Goal: Task Accomplishment & Management: Use online tool/utility

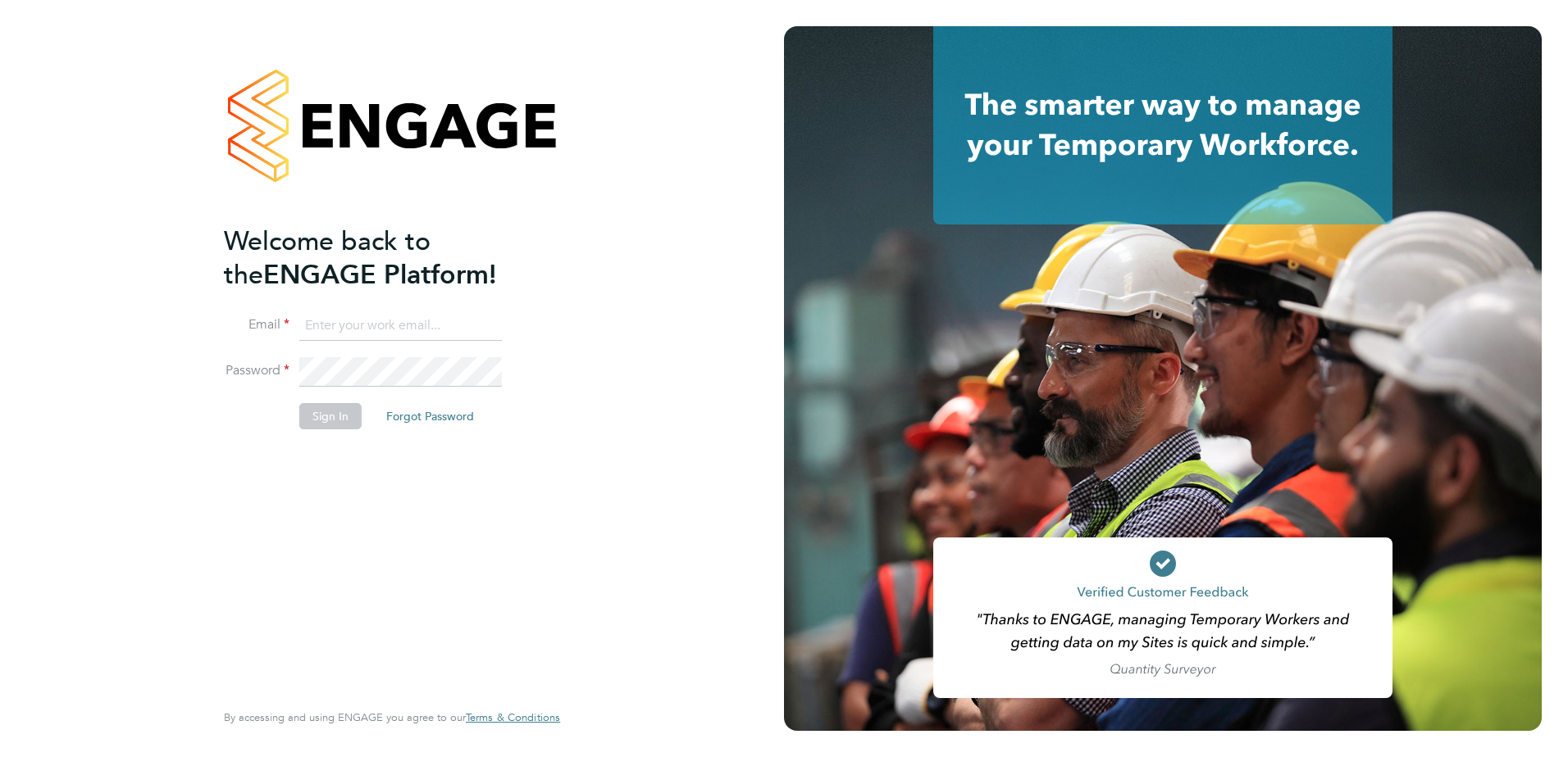
type input "[EMAIL_ADDRESS][PERSON_NAME][DOMAIN_NAME]"
click at [317, 419] on button "Sign In" at bounding box center [330, 416] width 63 height 26
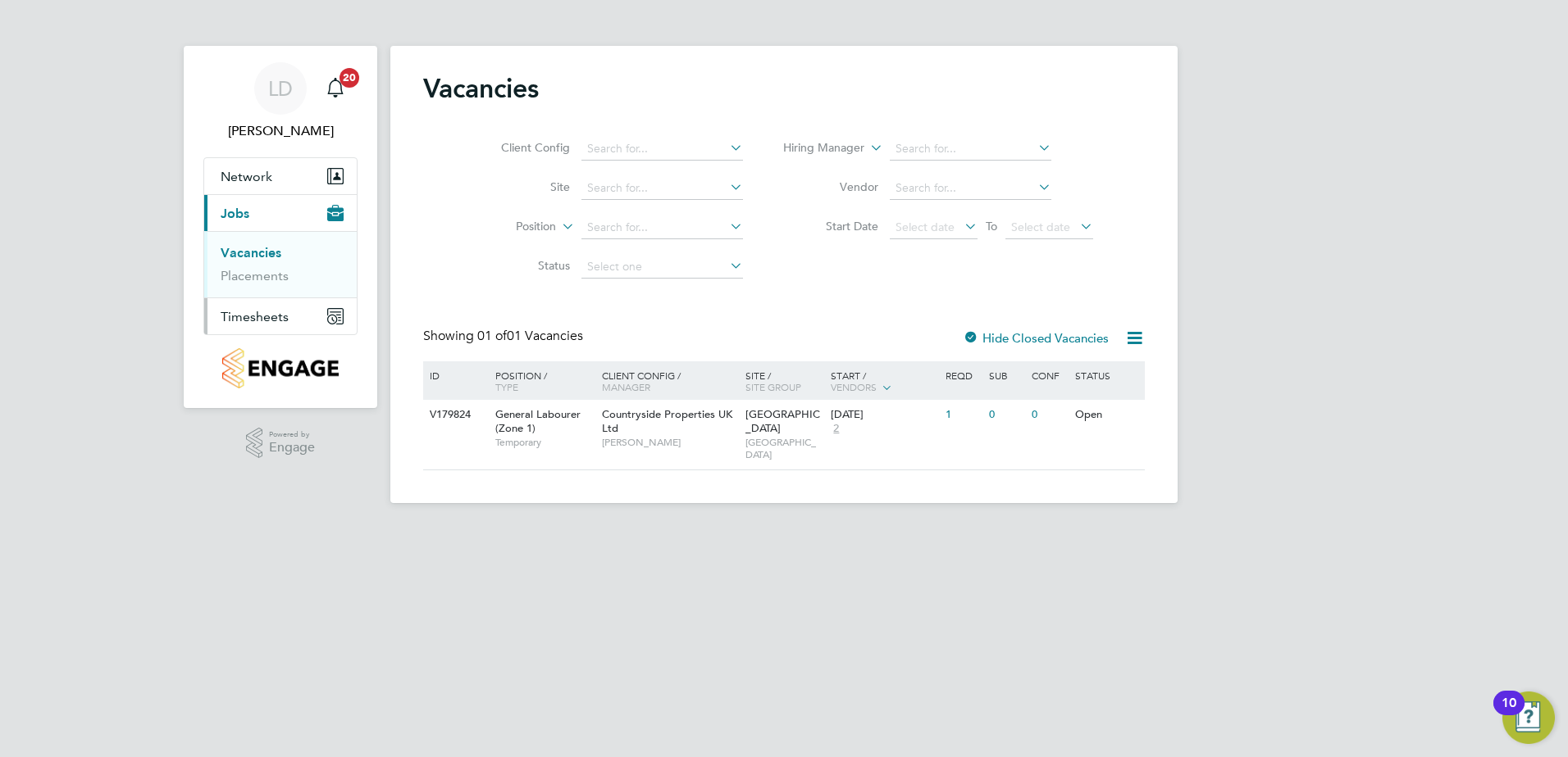
click at [262, 317] on span "Timesheets" at bounding box center [255, 317] width 68 height 16
click at [257, 284] on link "Timesheets" at bounding box center [255, 290] width 68 height 16
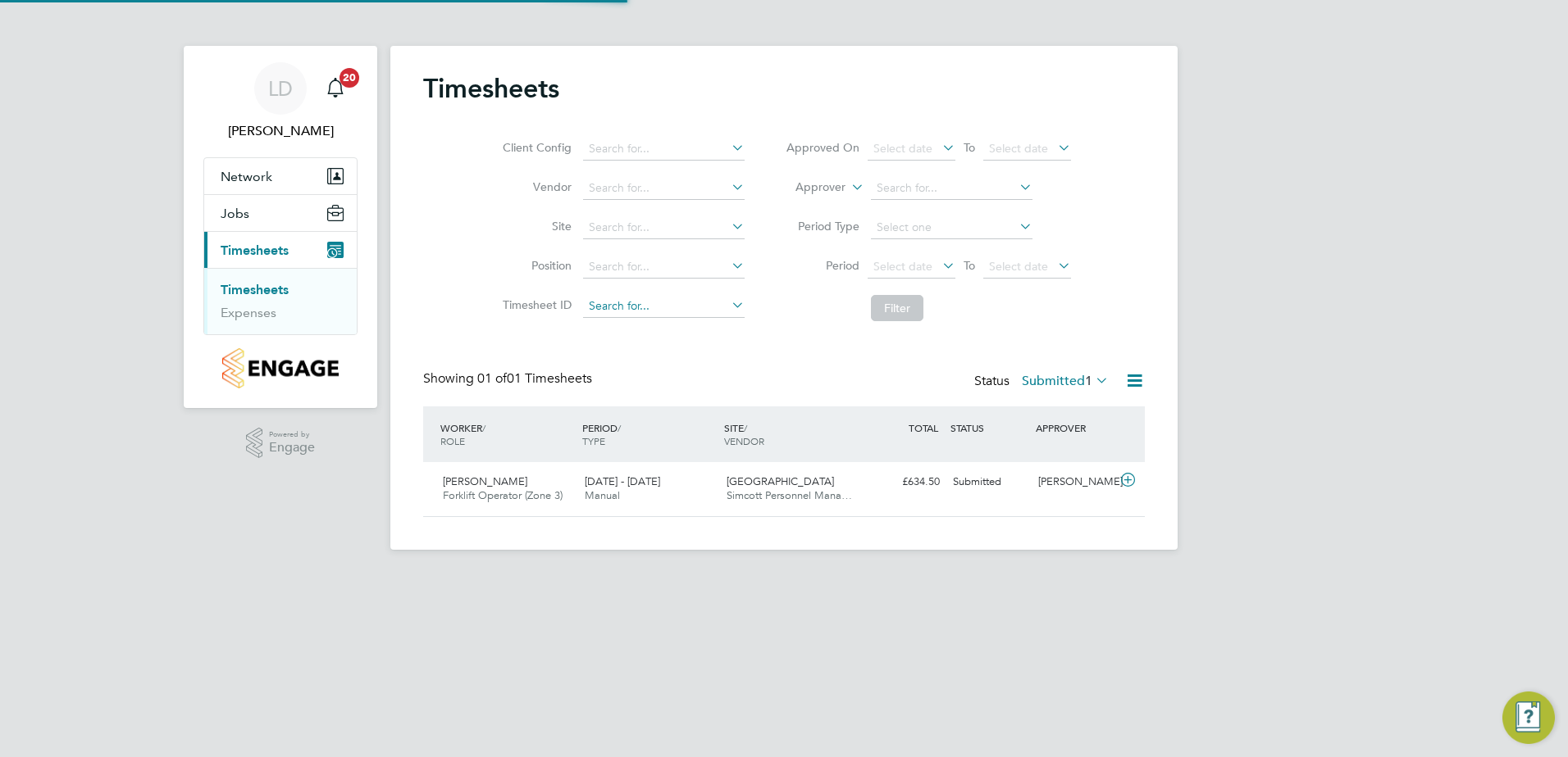
scroll to position [42, 143]
click at [1076, 382] on label "Submitted 1" at bounding box center [1065, 381] width 87 height 17
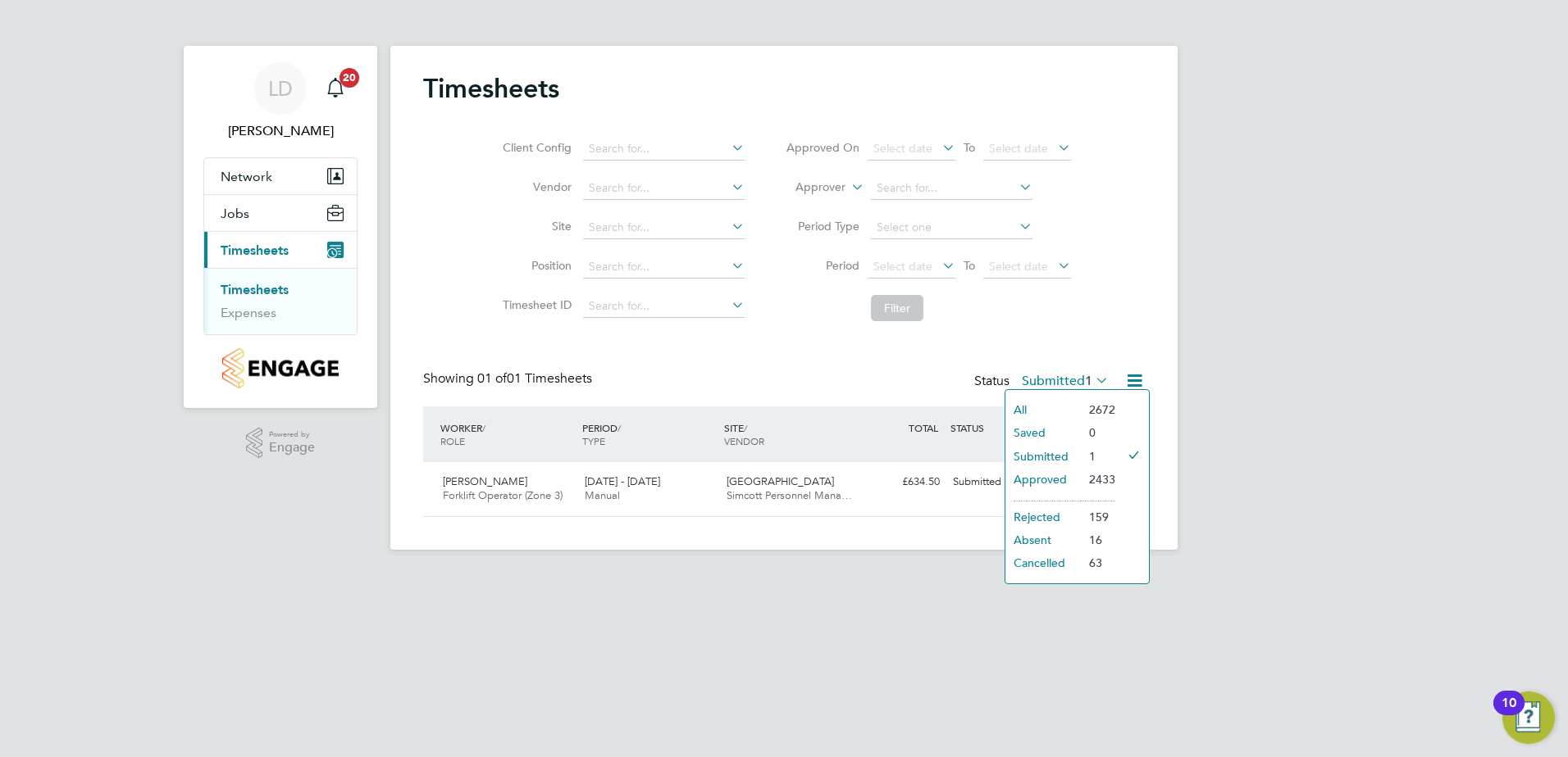
click at [1051, 480] on li "Approved" at bounding box center [1043, 479] width 76 height 23
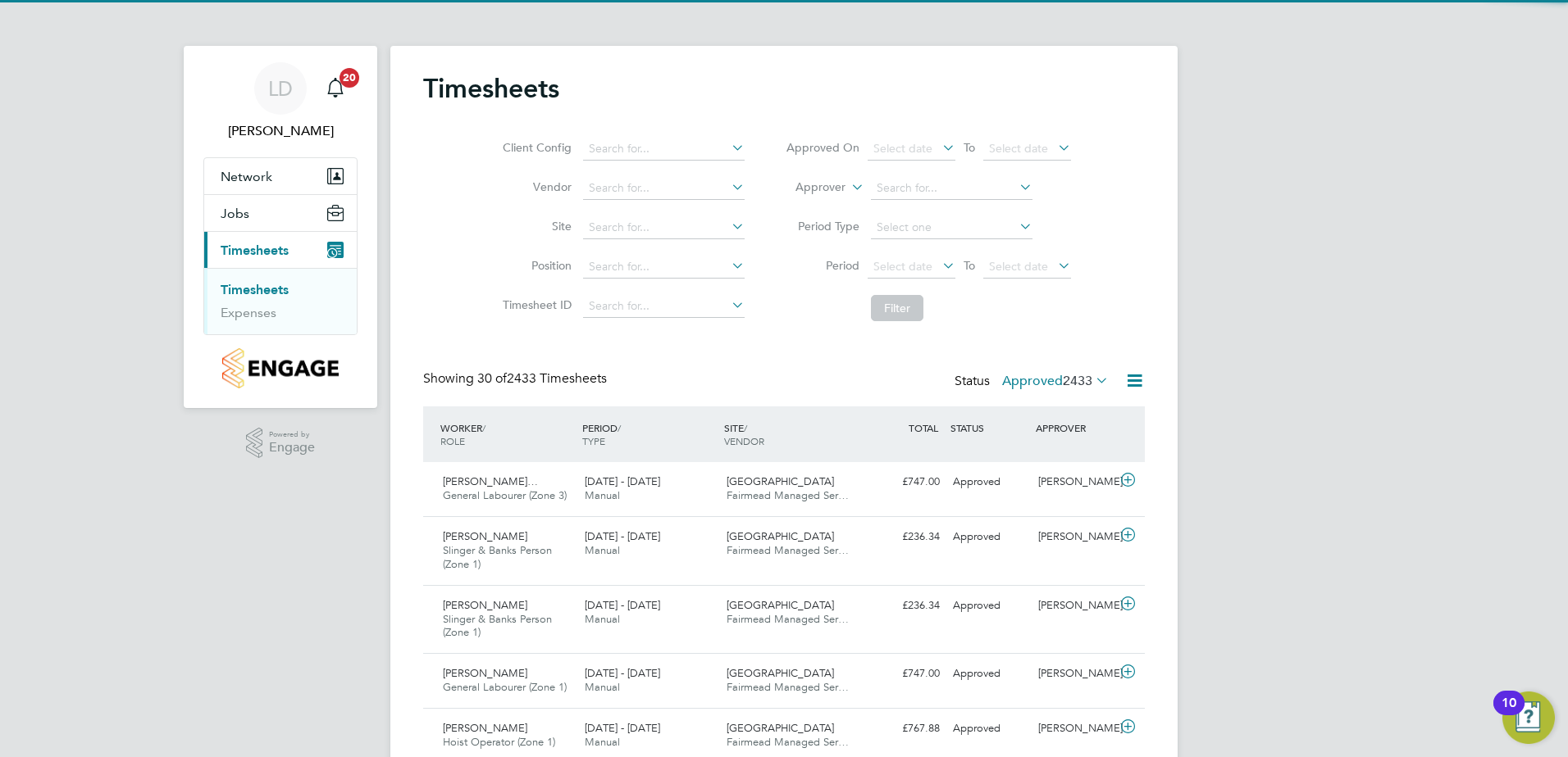
scroll to position [0, 0]
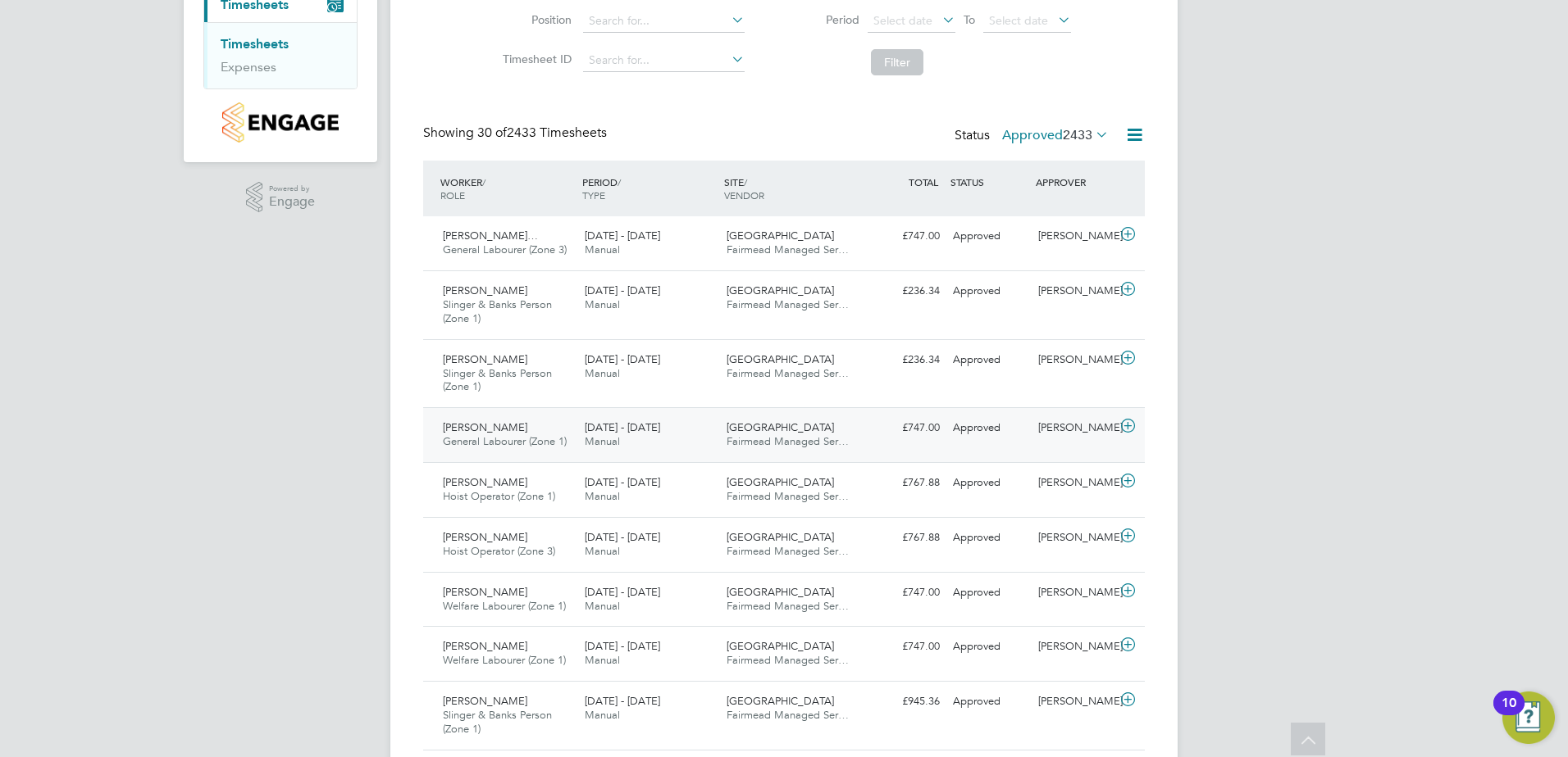
click at [670, 433] on div "25 - 31 Aug 2025 Manual" at bounding box center [648, 435] width 142 height 41
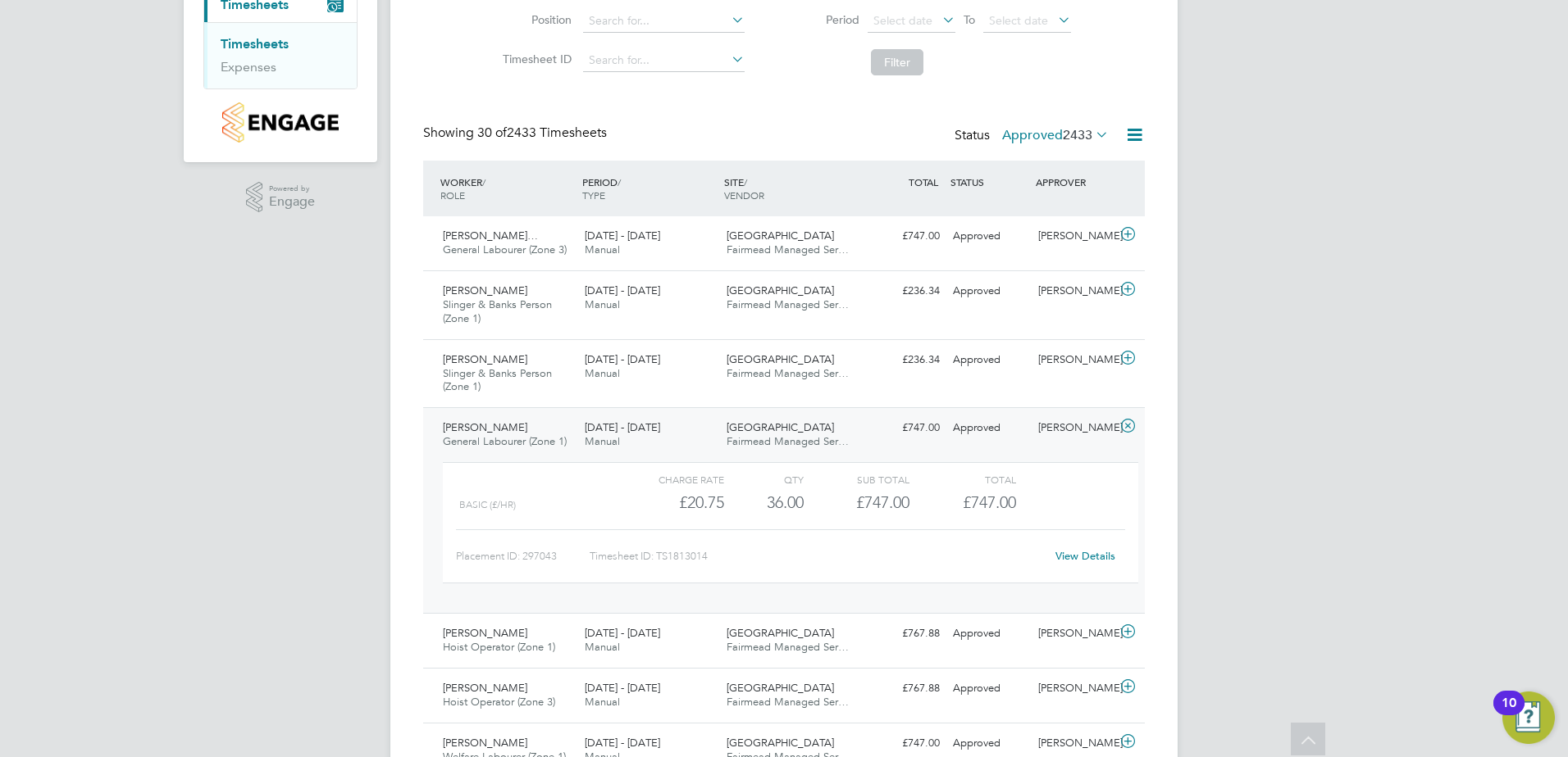
click at [670, 433] on div "25 - 31 Aug 2025 Manual" at bounding box center [648, 435] width 142 height 41
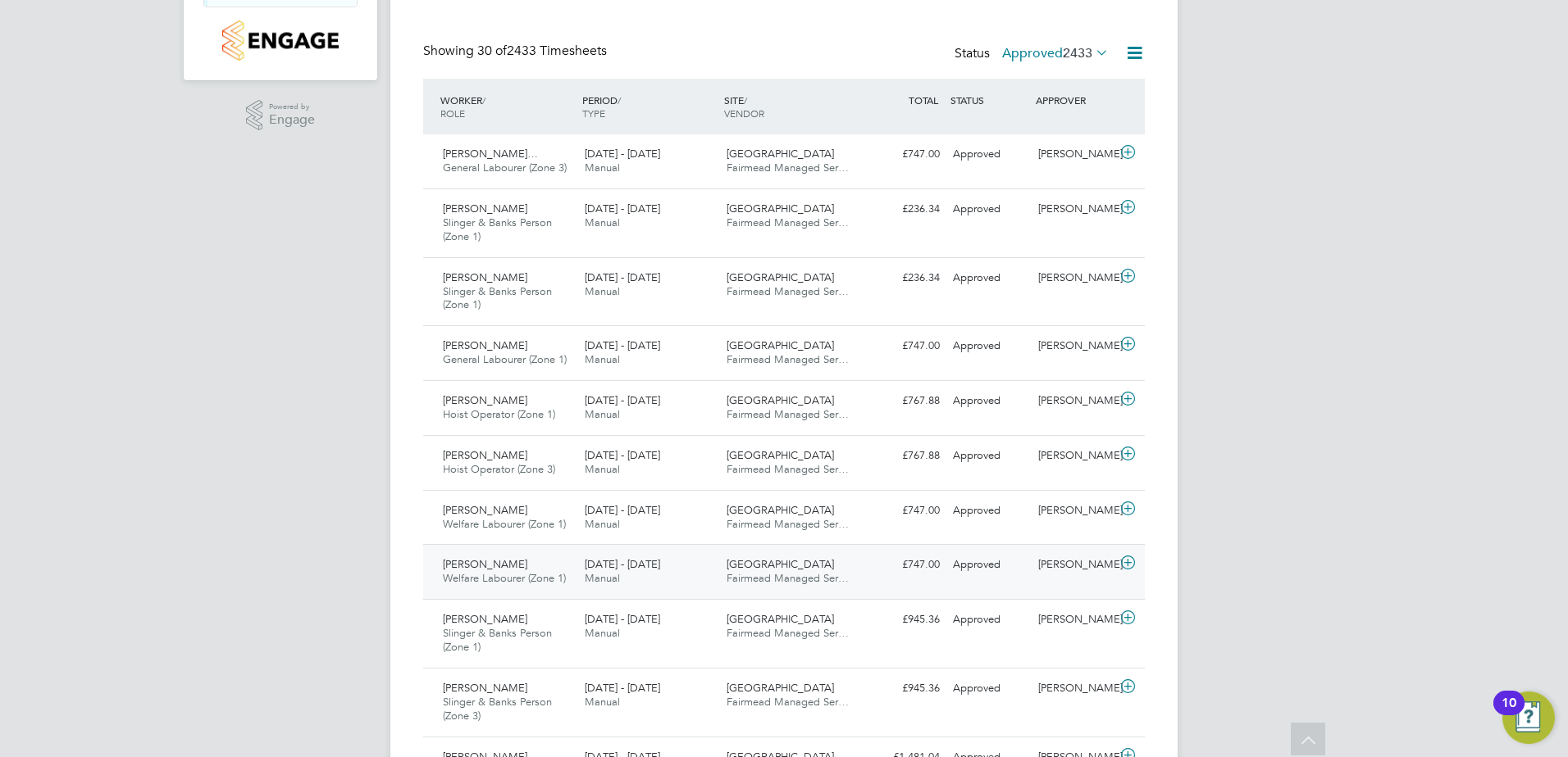
click at [658, 571] on span "25 - 31 Aug 2025" at bounding box center [622, 564] width 76 height 14
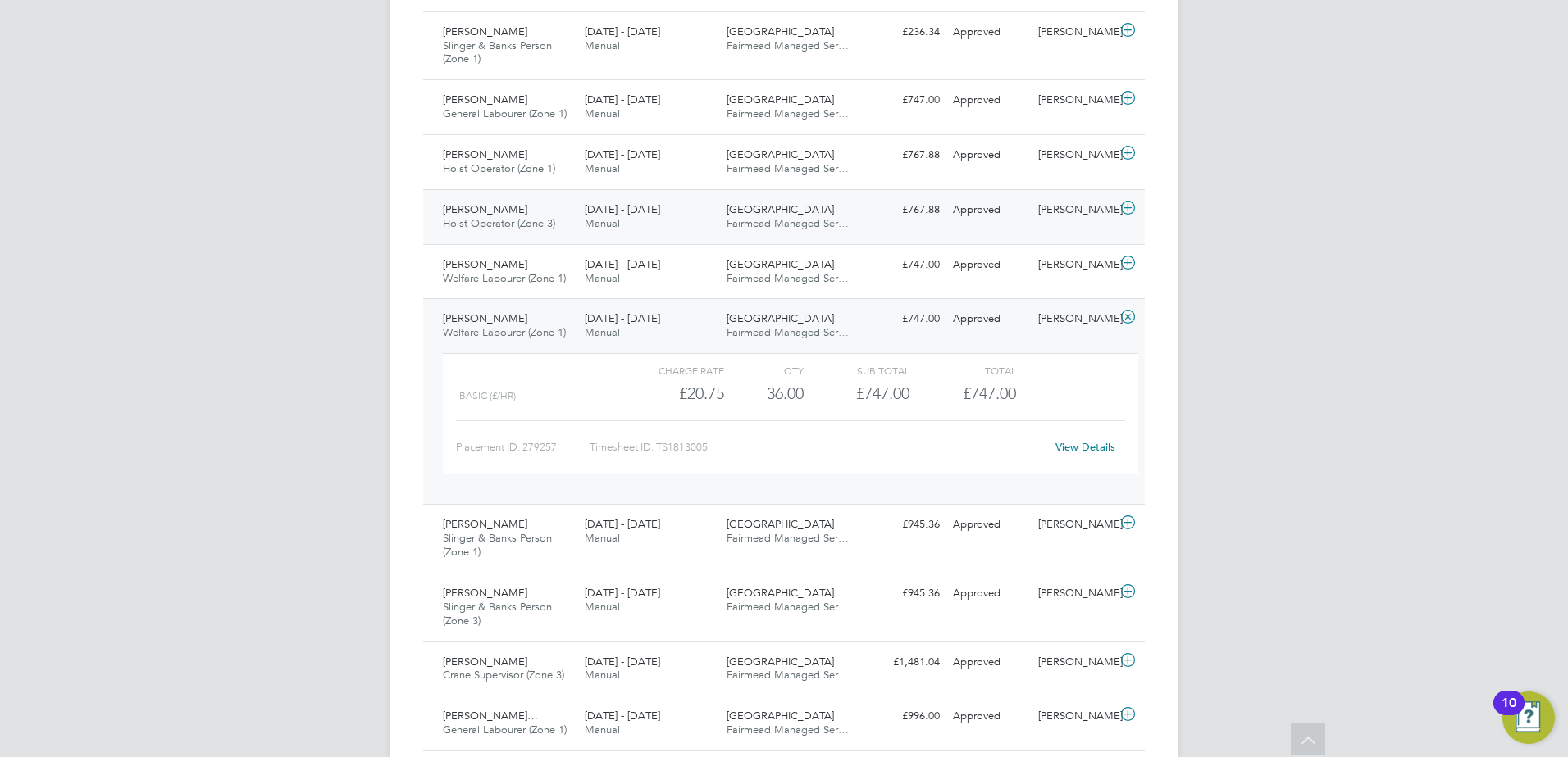
click at [693, 222] on div "25 - 31 Aug 2025 Manual" at bounding box center [648, 217] width 142 height 41
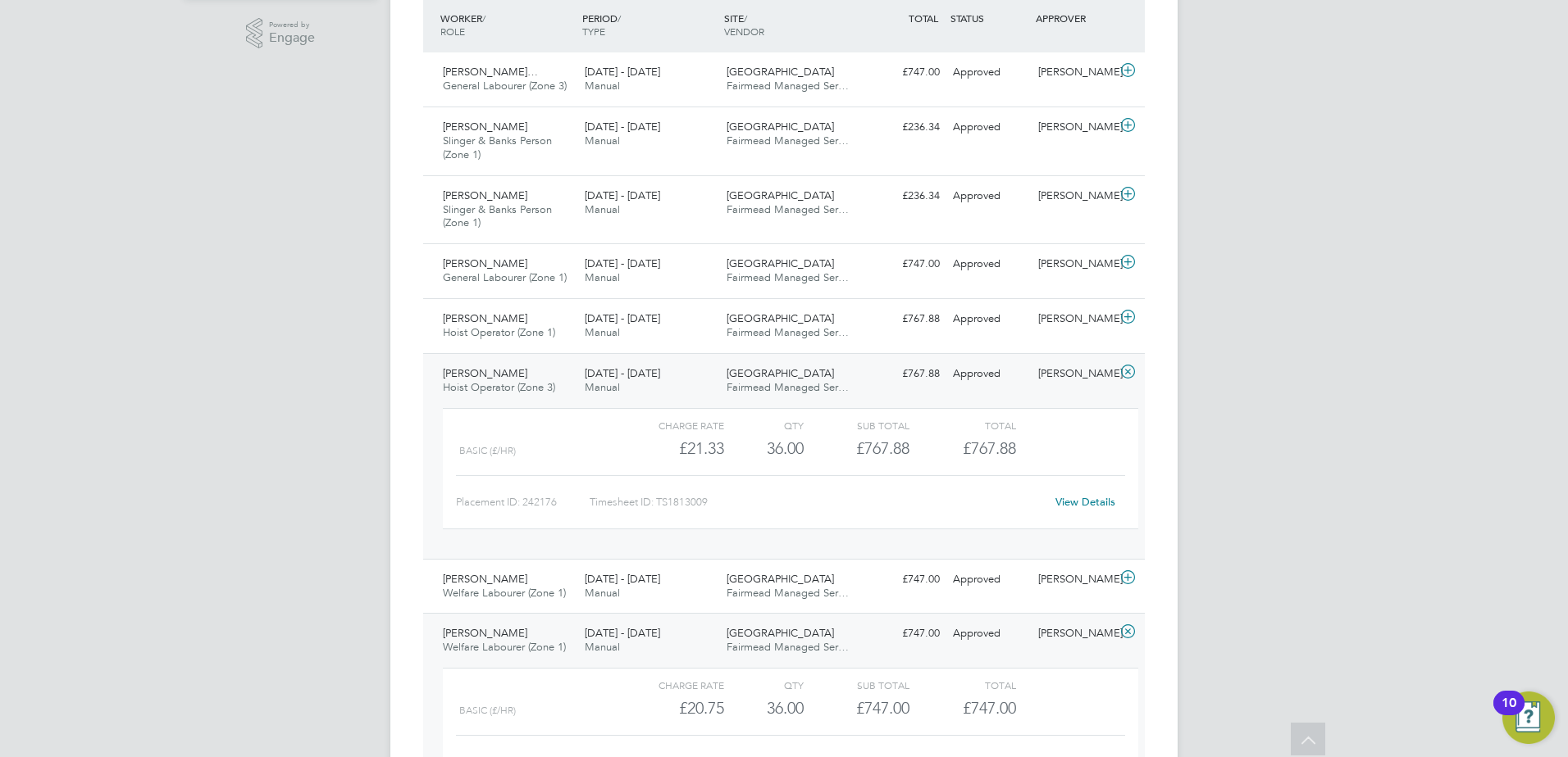
scroll to position [164, 0]
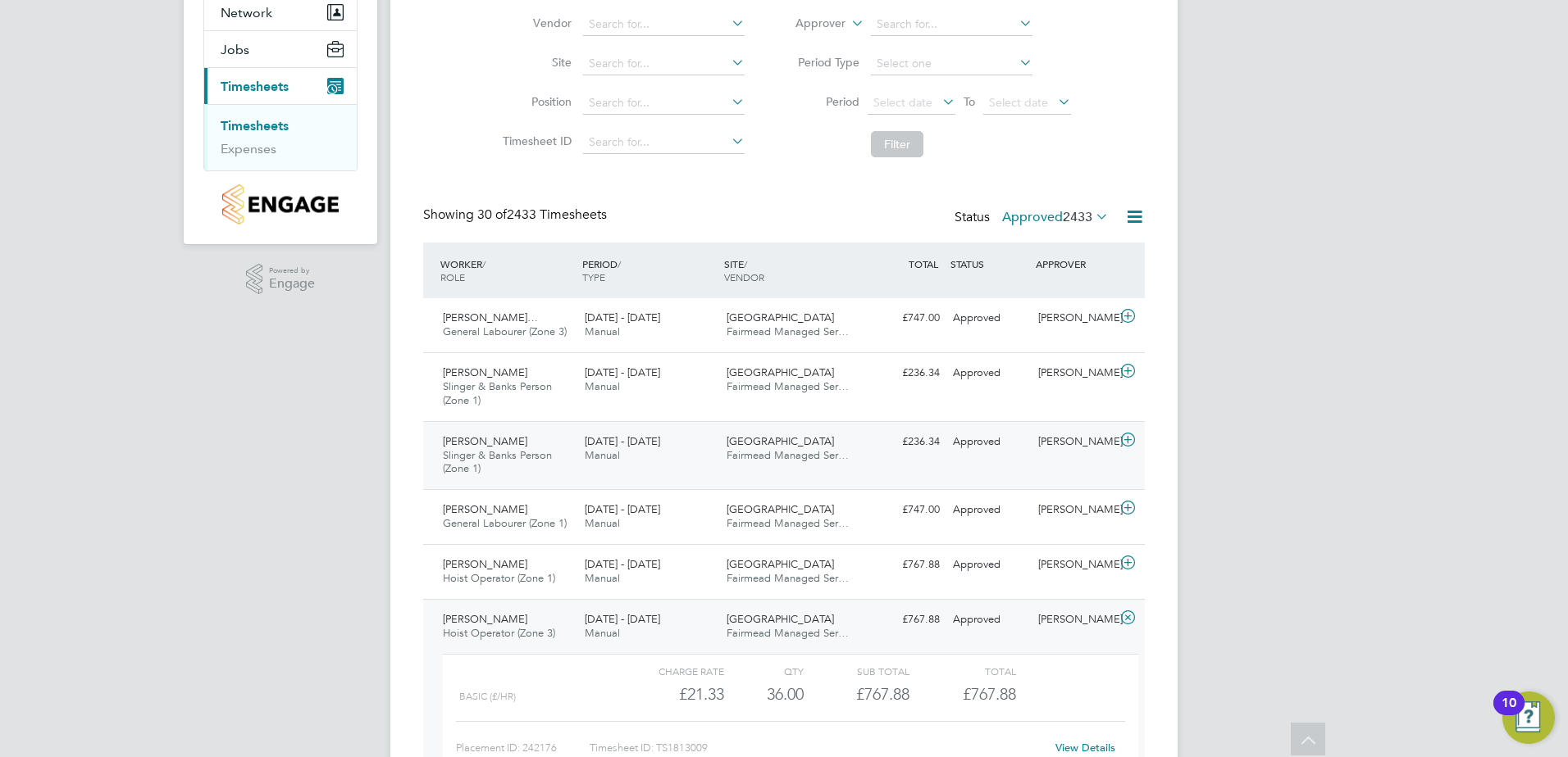
click at [761, 454] on span "Fairmead Managed Ser…" at bounding box center [788, 456] width 122 height 14
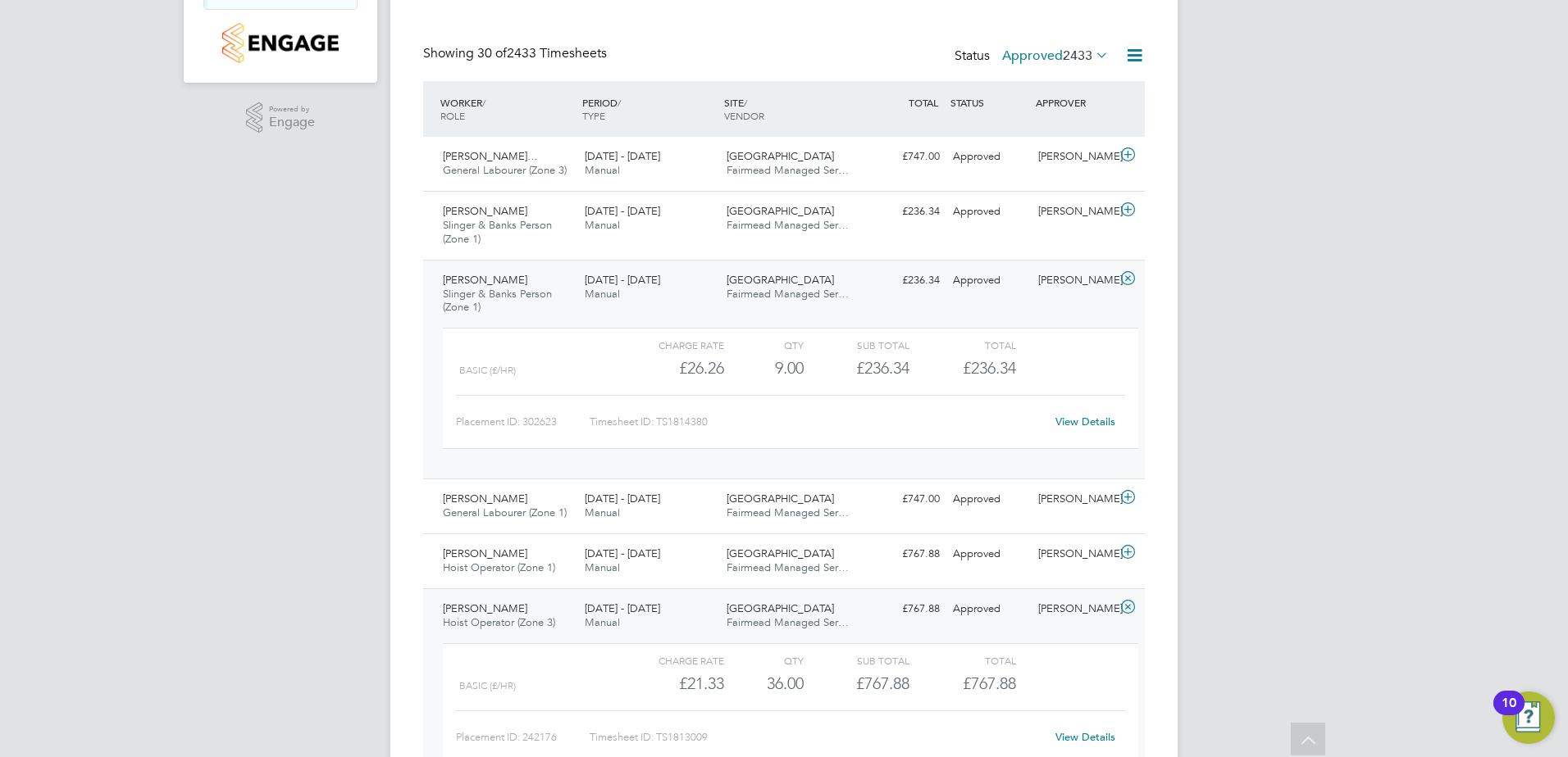
scroll to position [0, 0]
